Goal: Transaction & Acquisition: Purchase product/service

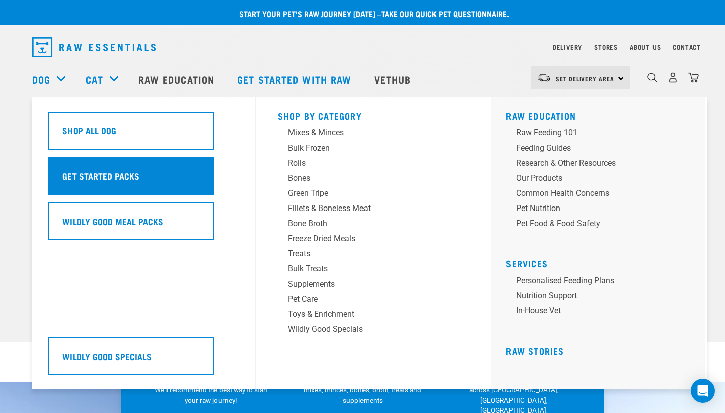
click at [123, 175] on div "Get Started Packs" at bounding box center [131, 176] width 166 height 38
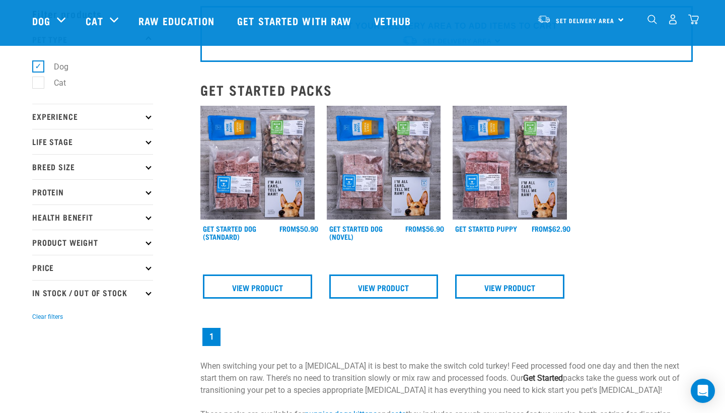
scroll to position [49, 0]
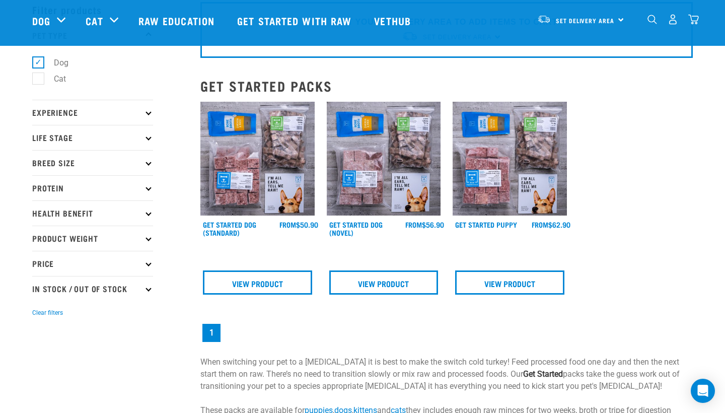
click at [279, 182] on img at bounding box center [257, 159] width 114 height 114
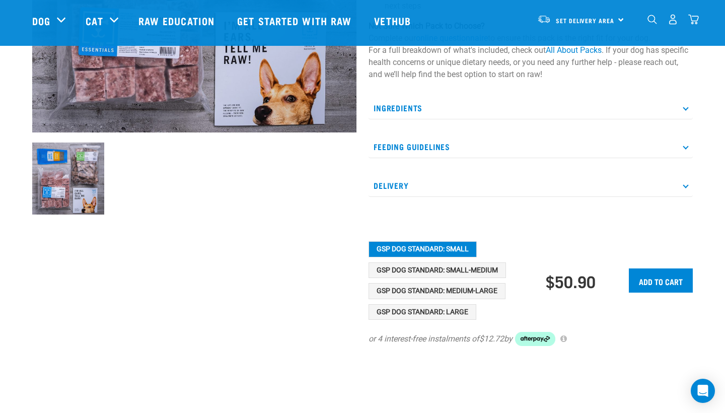
scroll to position [322, 0]
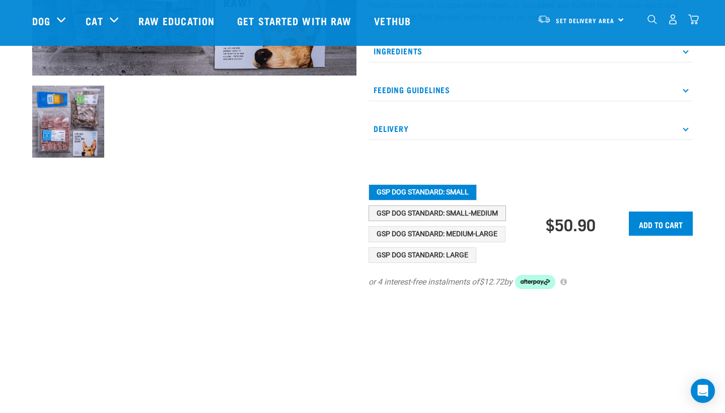
click at [467, 218] on button "GSP Dog Standard: Small-Medium" at bounding box center [437, 213] width 137 height 16
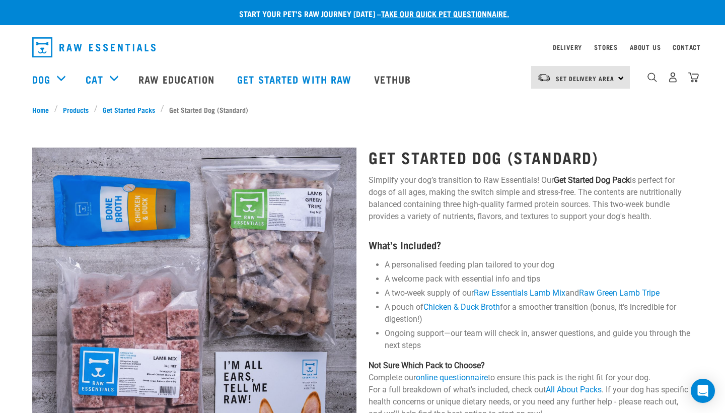
scroll to position [0, 0]
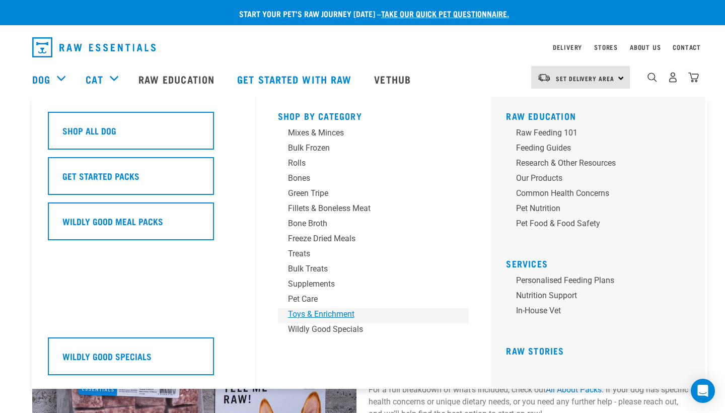
click at [337, 314] on div "Toys & Enrichment" at bounding box center [366, 314] width 157 height 12
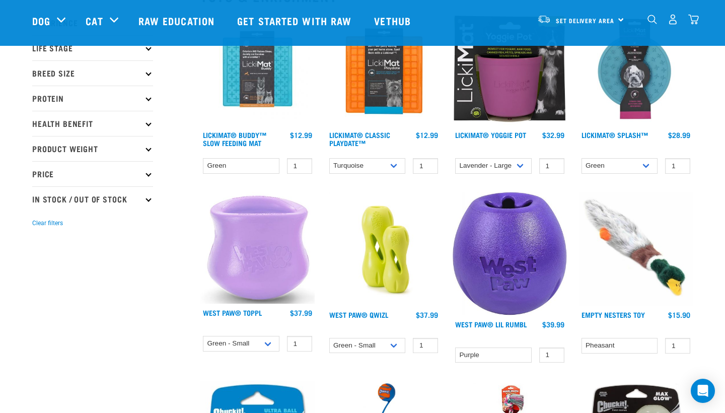
scroll to position [124, 0]
